Goal: Task Accomplishment & Management: Use online tool/utility

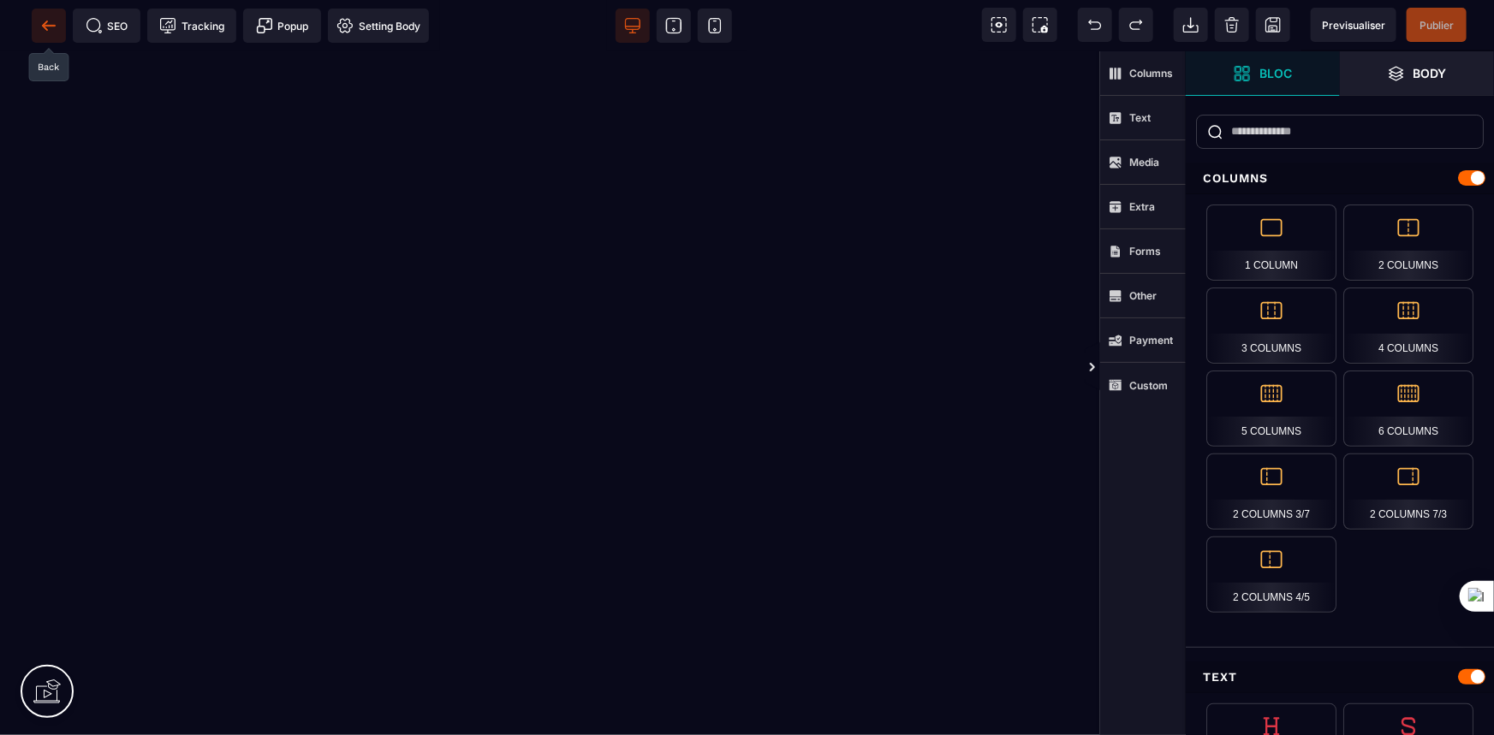
click at [49, 21] on icon at bounding box center [48, 25] width 17 height 17
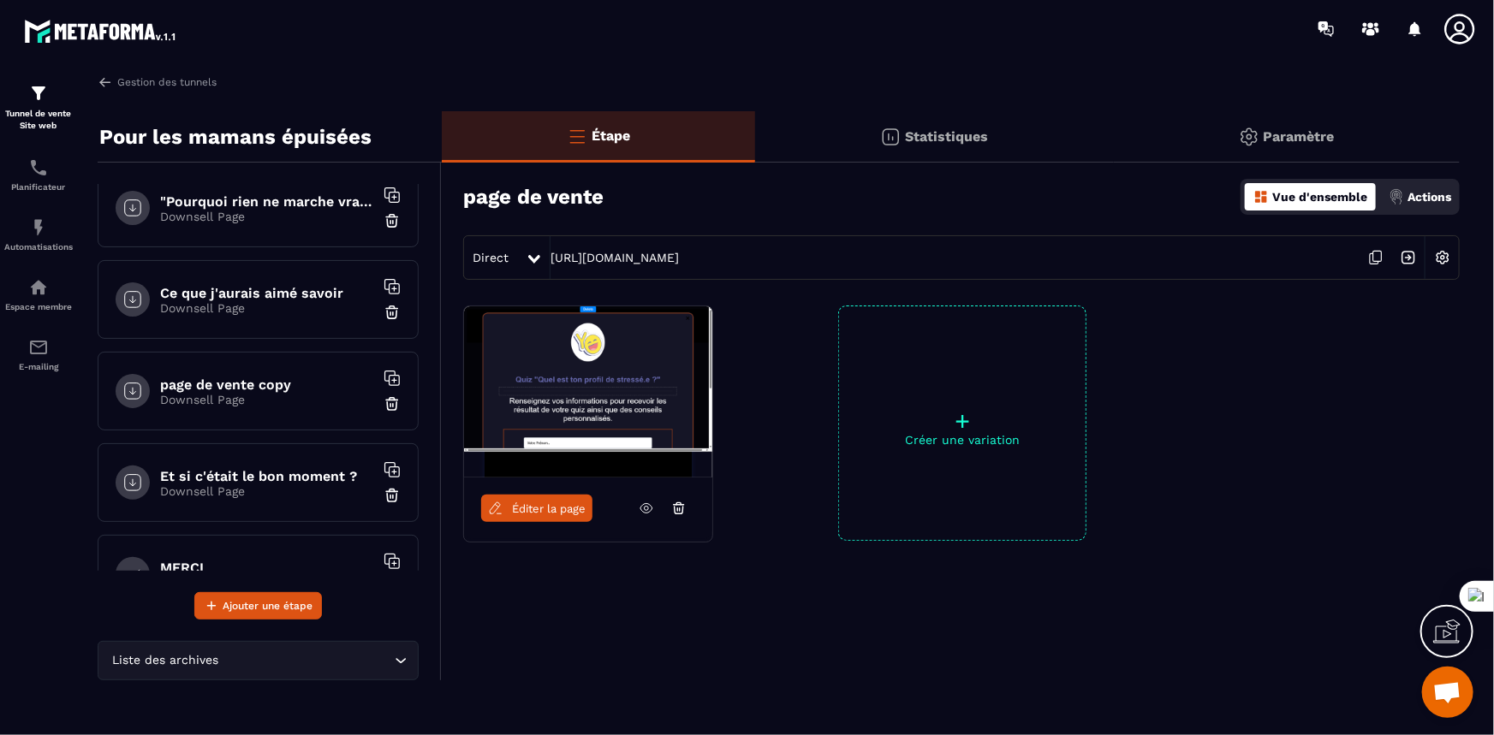
scroll to position [233, 0]
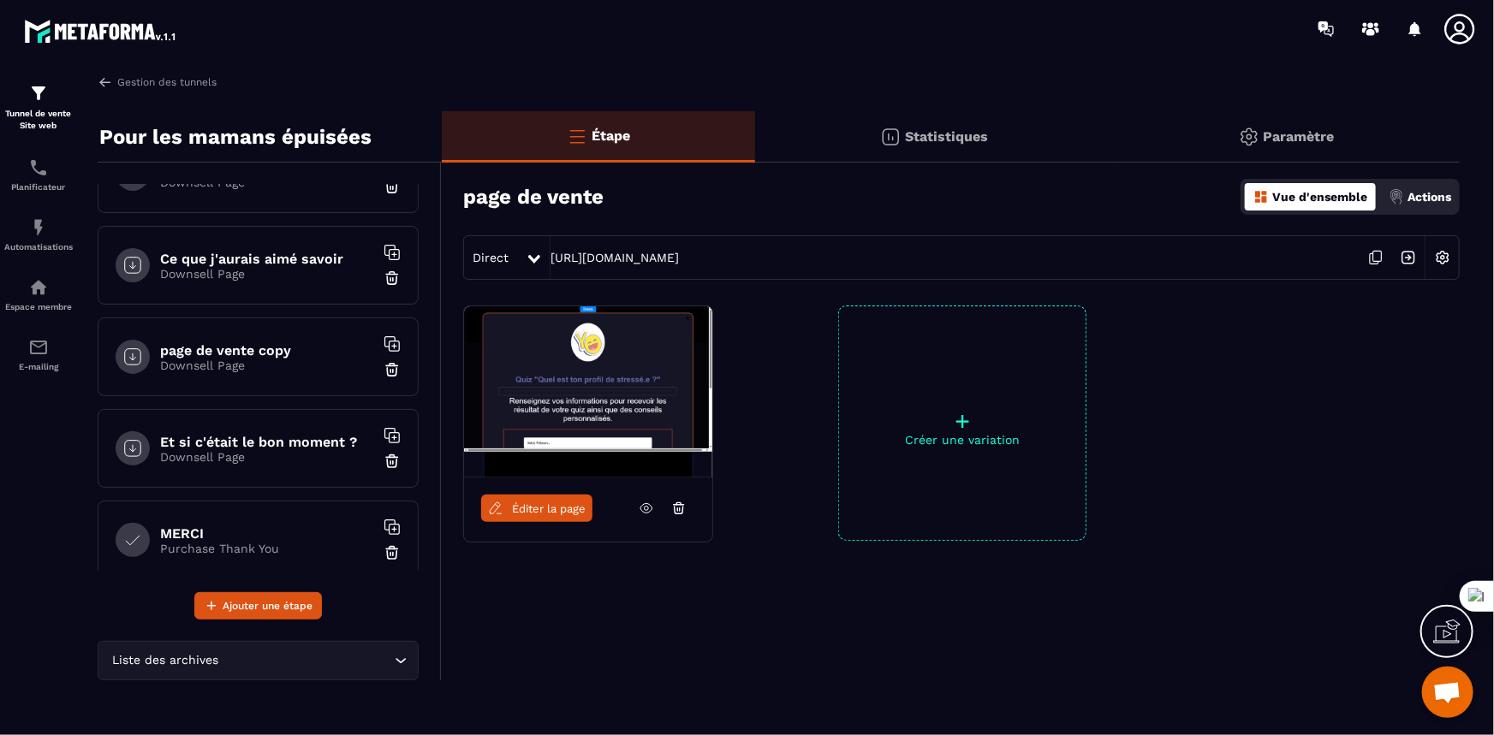
click at [229, 342] on h6 "page de vente copy" at bounding box center [267, 350] width 214 height 16
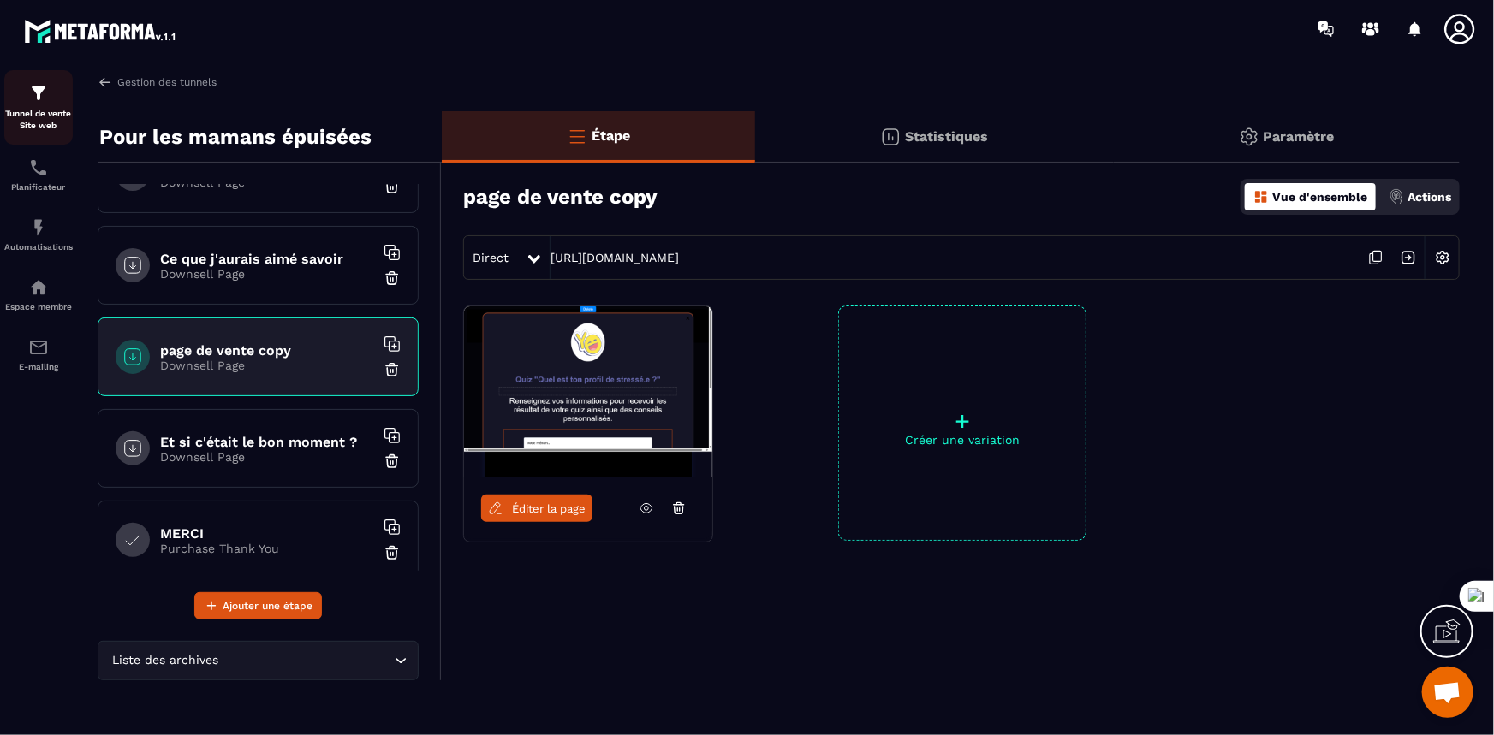
click at [34, 99] on img at bounding box center [38, 93] width 21 height 21
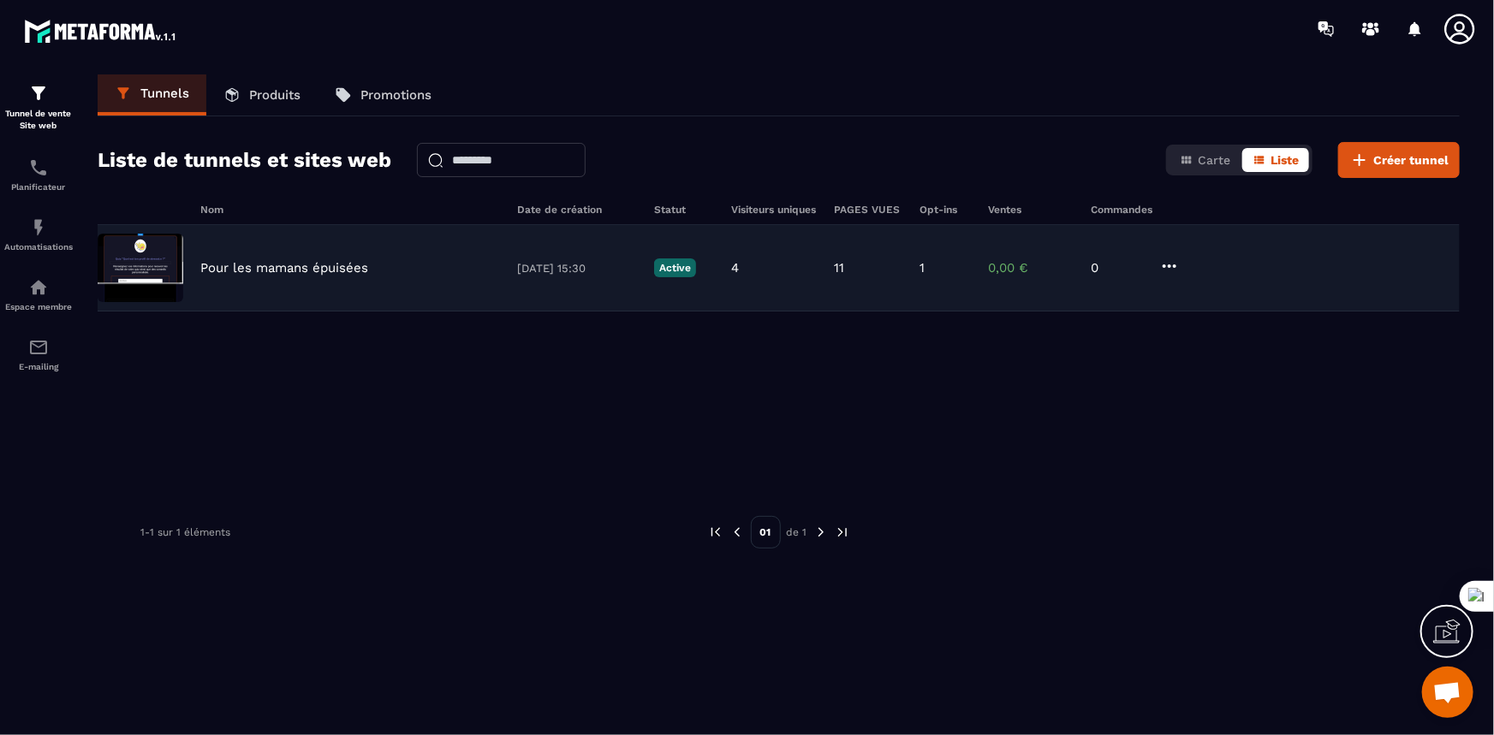
click at [218, 268] on p "Pour les mamans épuisées" at bounding box center [284, 267] width 168 height 15
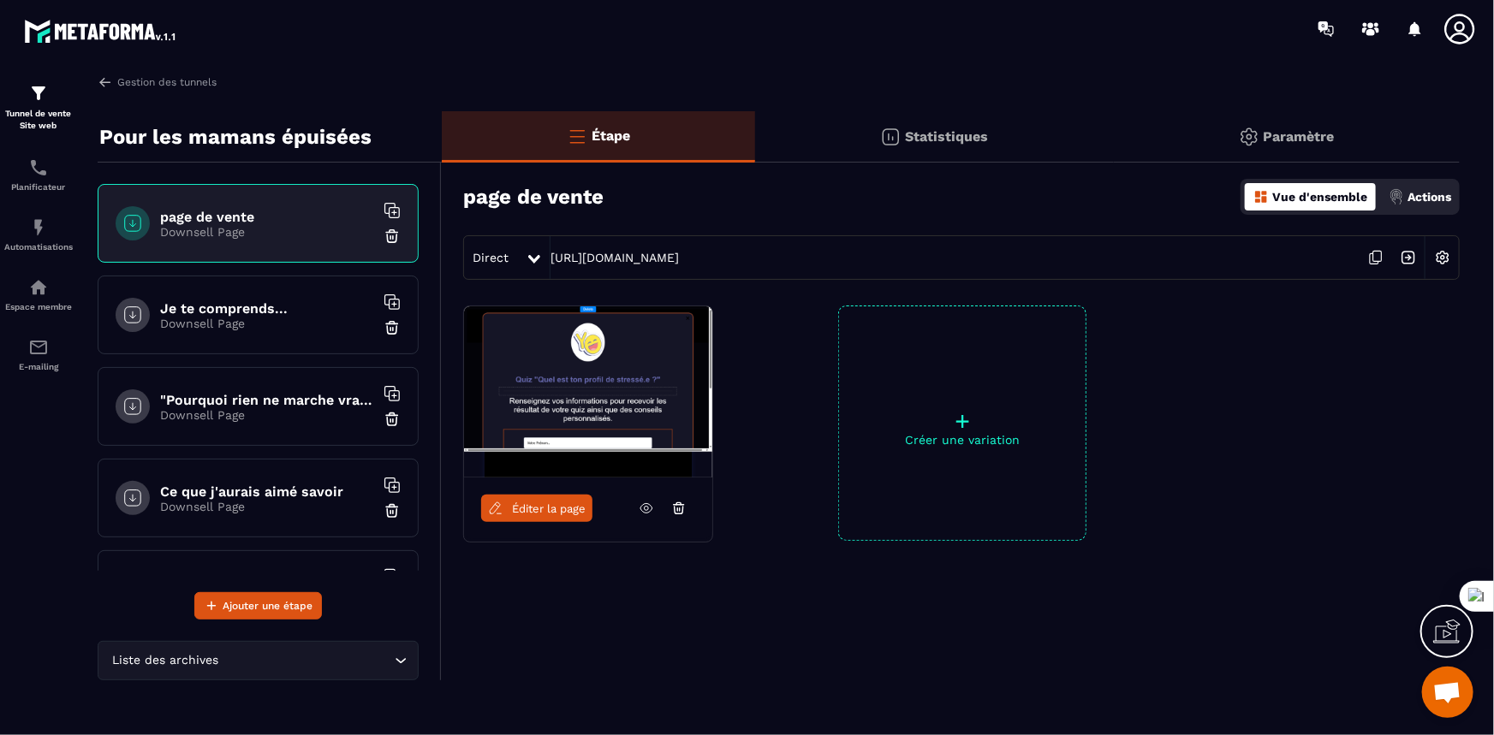
click at [213, 211] on h6 "page de vente" at bounding box center [267, 217] width 214 height 16
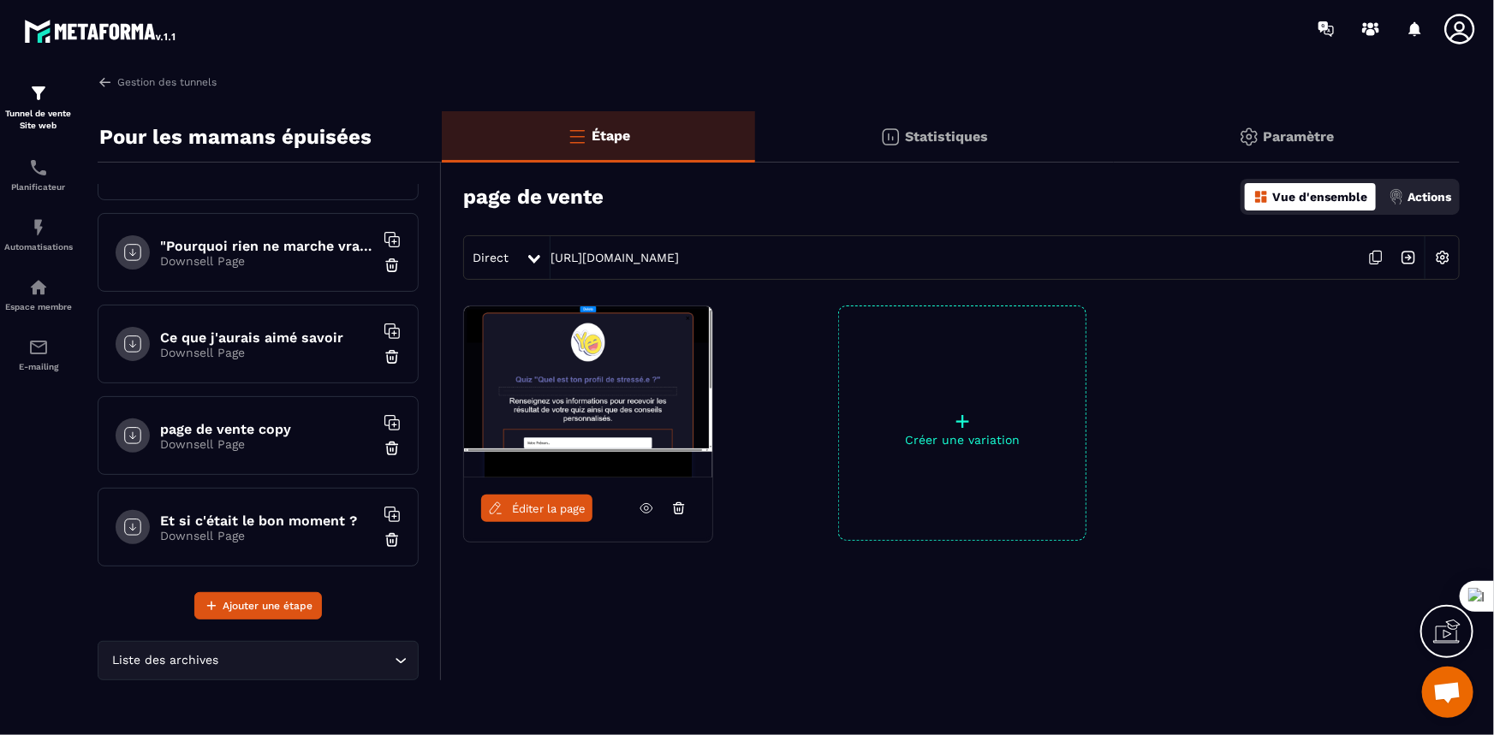
scroll to position [155, 0]
click at [226, 420] on h6 "page de vente copy" at bounding box center [267, 428] width 214 height 16
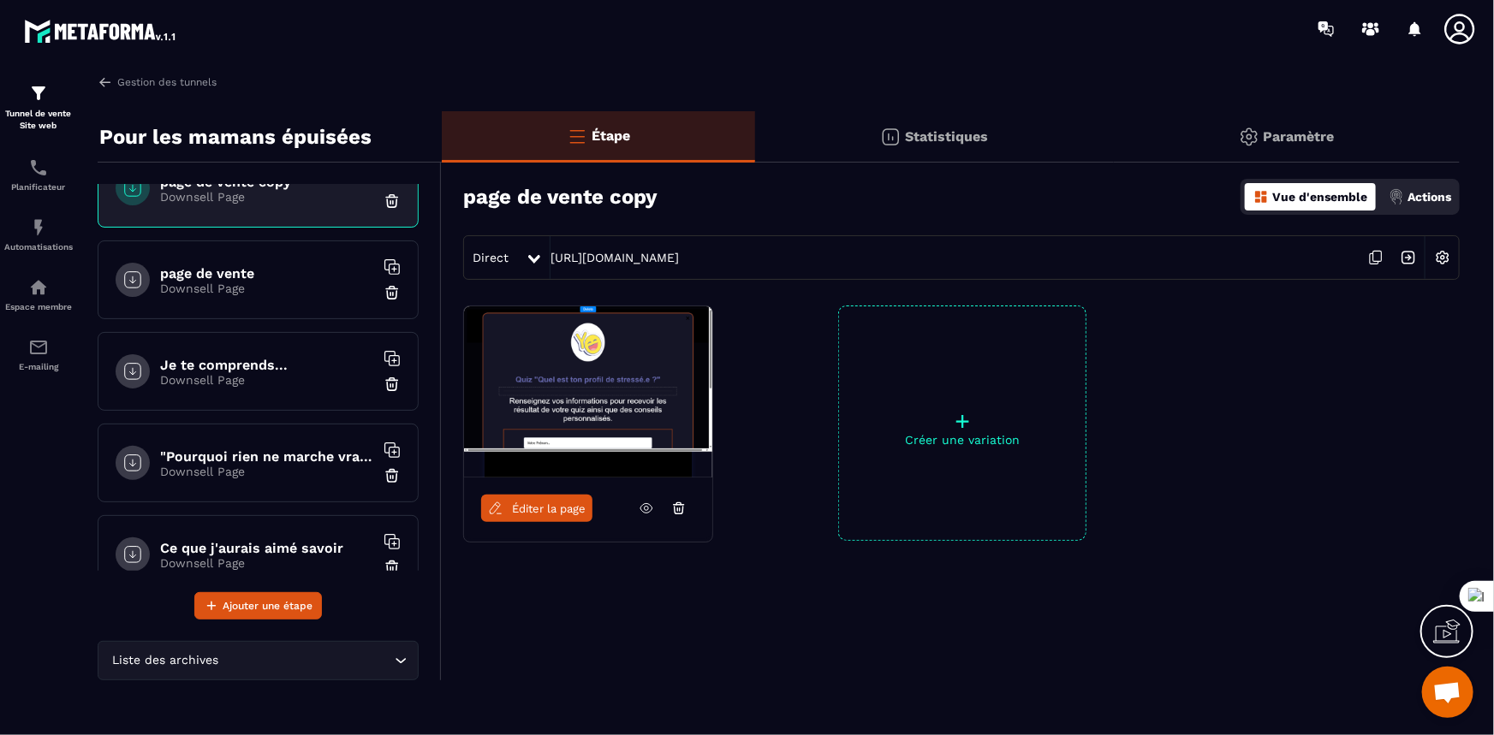
click at [1296, 130] on p "Paramètre" at bounding box center [1298, 136] width 71 height 16
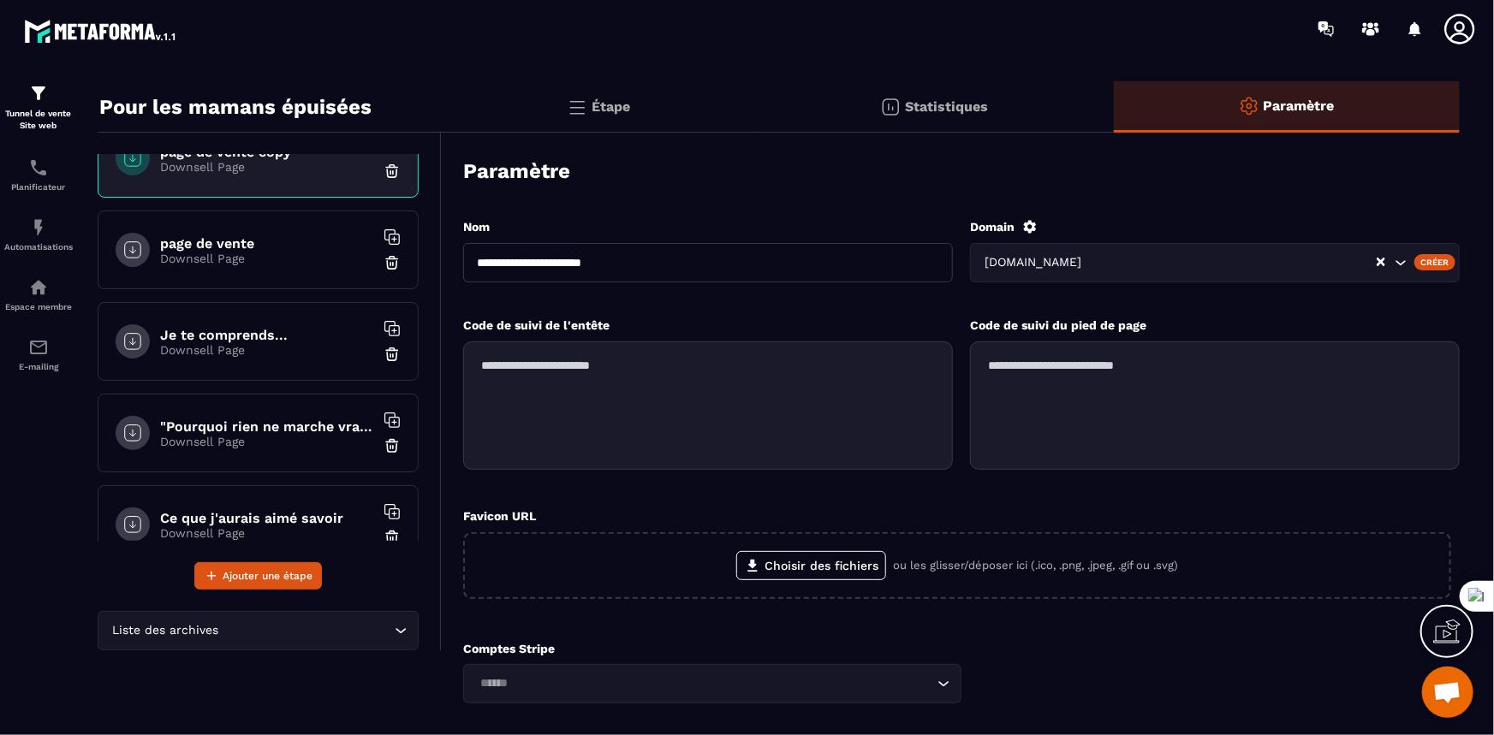
scroll to position [0, 0]
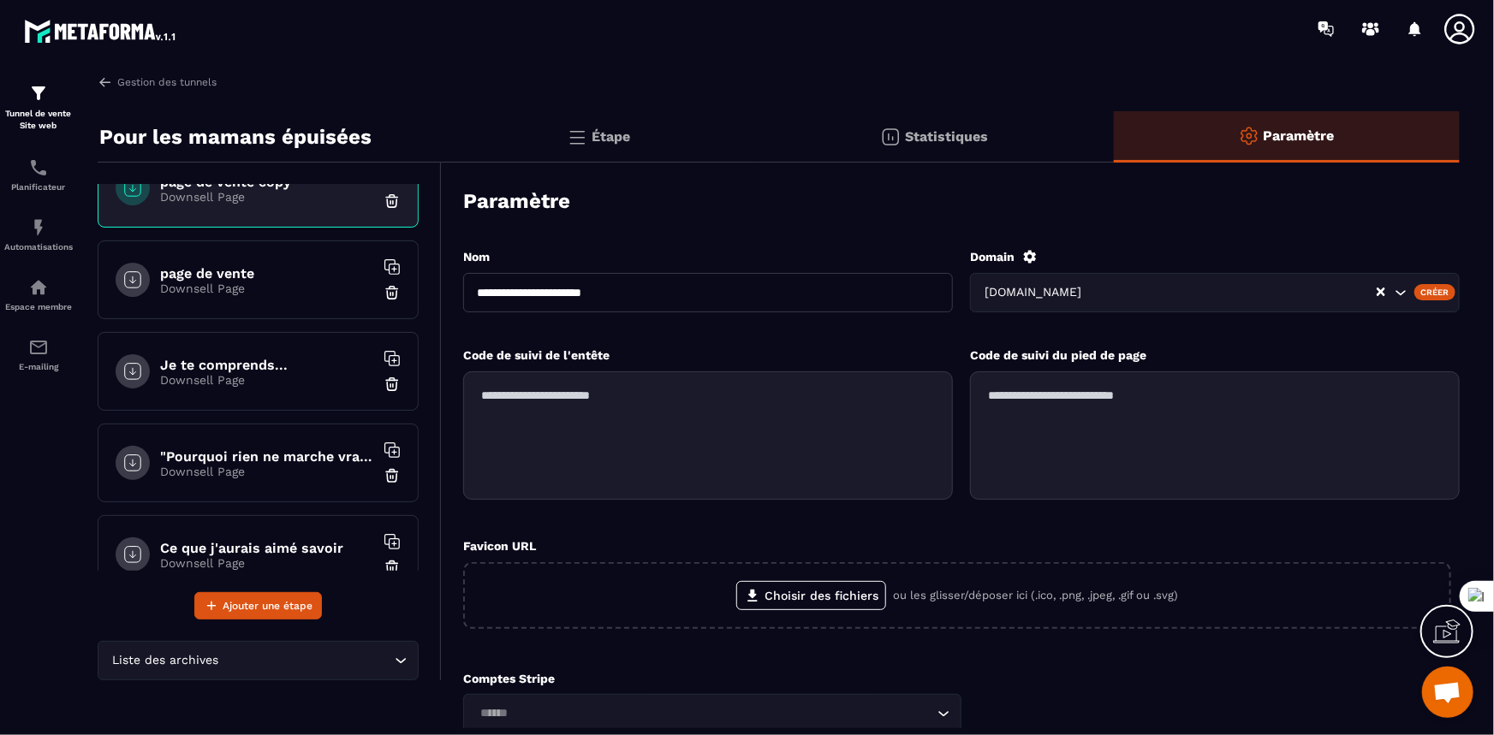
click at [614, 135] on p "Étape" at bounding box center [610, 136] width 39 height 16
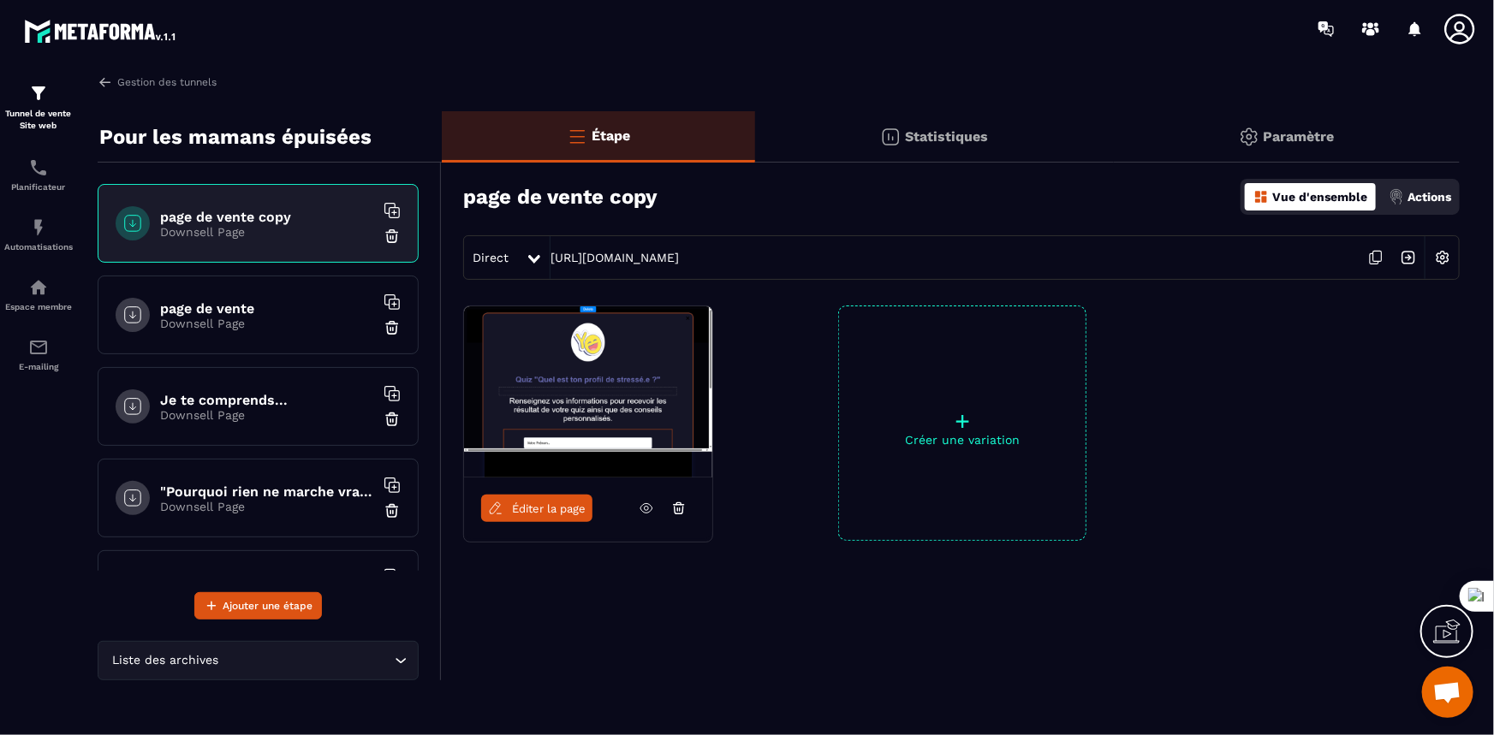
click at [536, 500] on link "Éditer la page" at bounding box center [536, 508] width 111 height 27
